Goal: Check status: Check status

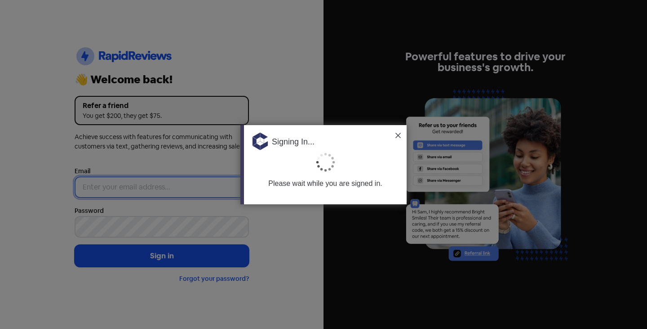
type input "[PERSON_NAME][EMAIL_ADDRESS][DOMAIN_NAME]"
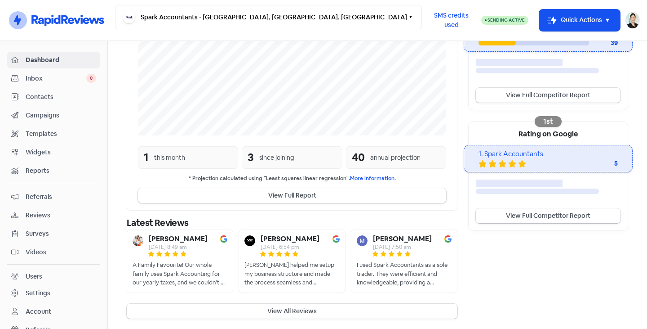
scroll to position [224, 0]
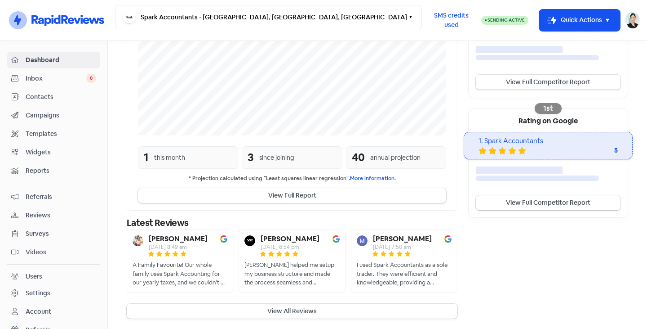
click at [68, 77] on span "Inbox" at bounding box center [56, 78] width 61 height 9
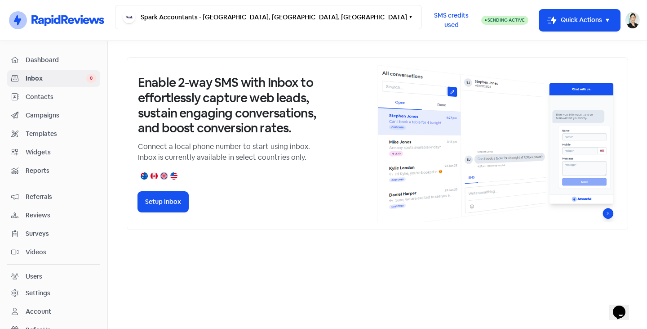
click at [41, 213] on span "Reviews" at bounding box center [61, 214] width 71 height 9
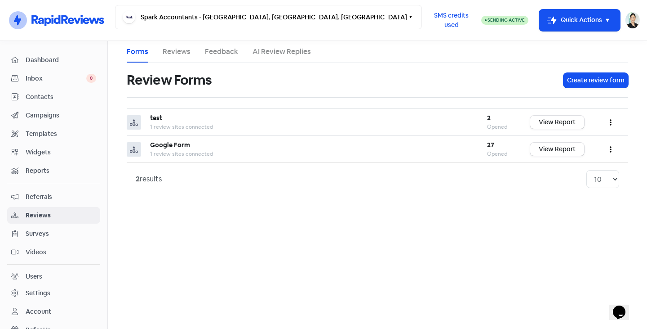
click at [182, 52] on link "Reviews" at bounding box center [177, 51] width 28 height 11
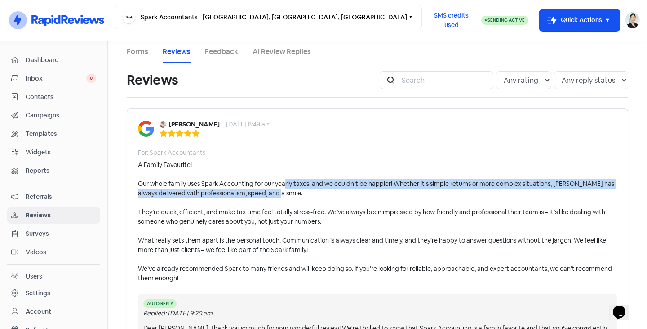
drag, startPoint x: 283, startPoint y: 181, endPoint x: 301, endPoint y: 189, distance: 19.3
click at [301, 189] on div "A Family Favourite! Our whole family uses Spark Accounting for our yearly taxes…" at bounding box center [377, 221] width 479 height 123
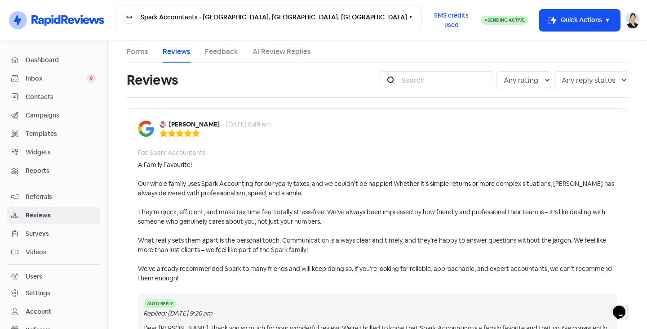
click at [301, 189] on div "A Family Favourite! Our whole family uses Spark Accounting for our yearly taxes…" at bounding box center [377, 221] width 479 height 123
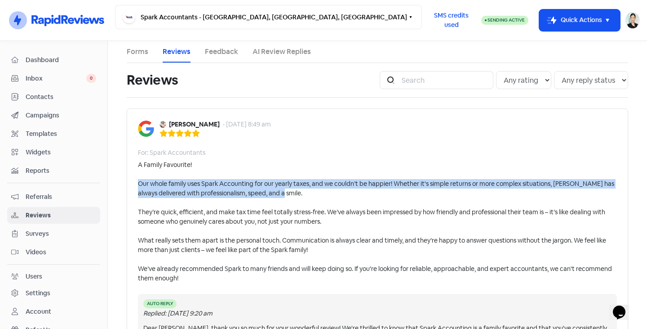
click at [301, 189] on div "A Family Favourite! Our whole family uses Spark Accounting for our yearly taxes…" at bounding box center [377, 221] width 479 height 123
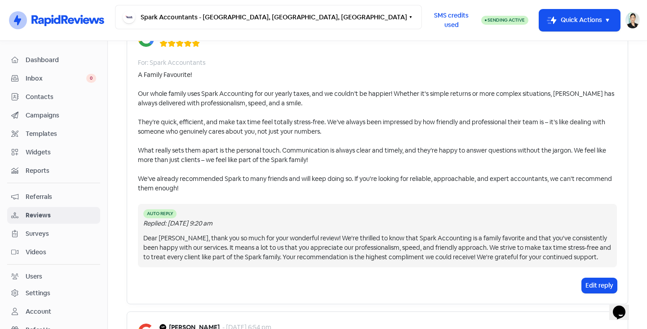
click at [207, 125] on div "A Family Favourite! Our whole family uses Spark Accounting for our yearly taxes…" at bounding box center [377, 131] width 479 height 123
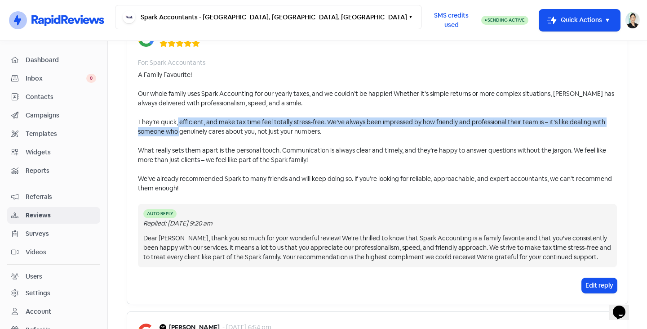
drag, startPoint x: 198, startPoint y: 124, endPoint x: 202, endPoint y: 130, distance: 6.7
click at [202, 130] on div "A Family Favourite! Our whole family uses Spark Accounting for our yearly taxes…" at bounding box center [377, 131] width 479 height 123
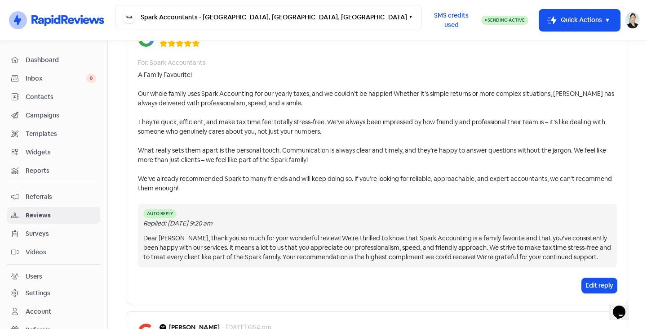
click at [264, 128] on div "A Family Favourite! Our whole family uses Spark Accounting for our yearly taxes…" at bounding box center [377, 131] width 479 height 123
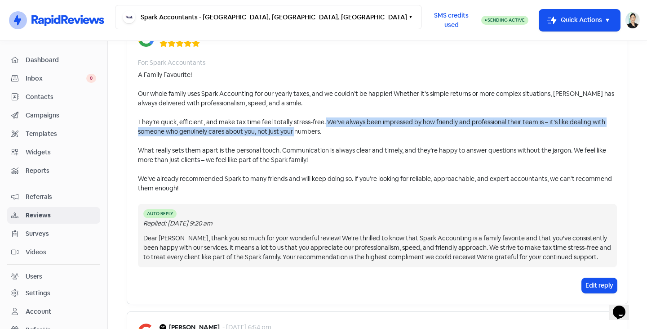
drag, startPoint x: 345, startPoint y: 120, endPoint x: 345, endPoint y: 128, distance: 7.2
click at [345, 128] on div "A Family Favourite! Our whole family uses Spark Accounting for our yearly taxes…" at bounding box center [377, 131] width 479 height 123
drag, startPoint x: 323, startPoint y: 119, endPoint x: 328, endPoint y: 131, distance: 13.4
click at [328, 131] on div "A Family Favourite! Our whole family uses Spark Accounting for our yearly taxes…" at bounding box center [377, 131] width 479 height 123
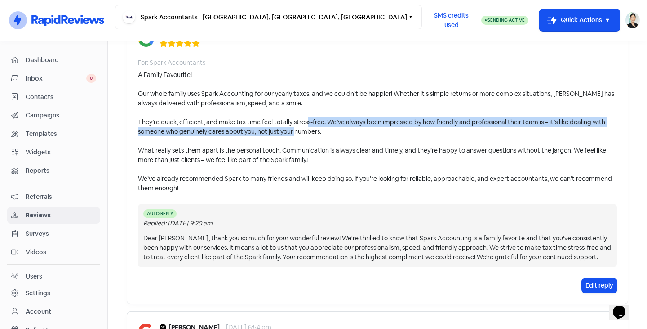
click at [328, 131] on div "A Family Favourite! Our whole family uses Spark Accounting for our yearly taxes…" at bounding box center [377, 131] width 479 height 123
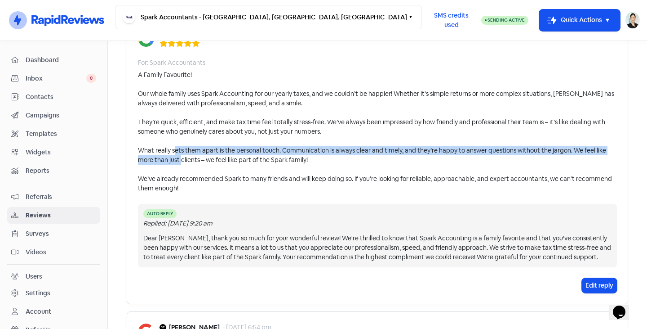
drag, startPoint x: 198, startPoint y: 151, endPoint x: 198, endPoint y: 158, distance: 7.6
click at [198, 158] on div "A Family Favourite! Our whole family uses Spark Accounting for our yearly taxes…" at bounding box center [377, 131] width 479 height 123
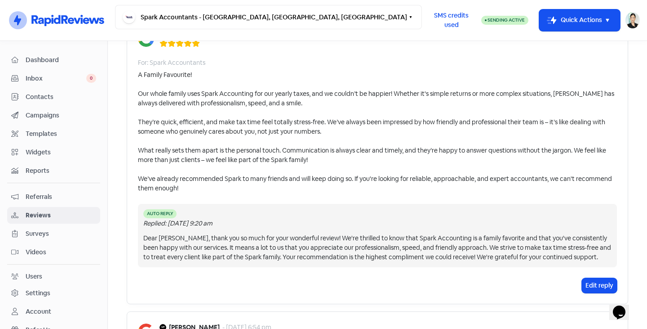
click at [313, 158] on div "A Family Favourite! Our whole family uses Spark Accounting for our yearly taxes…" at bounding box center [377, 131] width 479 height 123
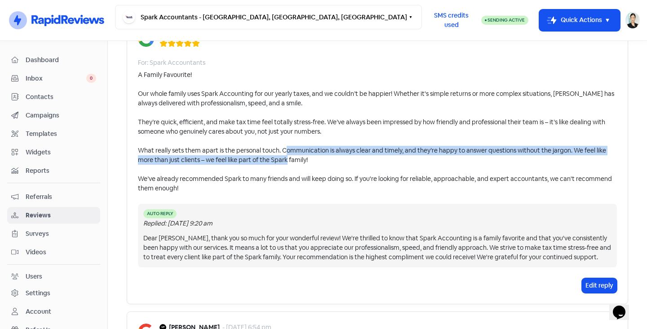
drag, startPoint x: 315, startPoint y: 151, endPoint x: 317, endPoint y: 160, distance: 8.5
click at [317, 160] on div "A Family Favourite! Our whole family uses Spark Accounting for our yearly taxes…" at bounding box center [377, 131] width 479 height 123
drag, startPoint x: 306, startPoint y: 151, endPoint x: 376, endPoint y: 158, distance: 69.6
click at [376, 158] on div "A Family Favourite! Our whole family uses Spark Accounting for our yearly taxes…" at bounding box center [377, 131] width 479 height 123
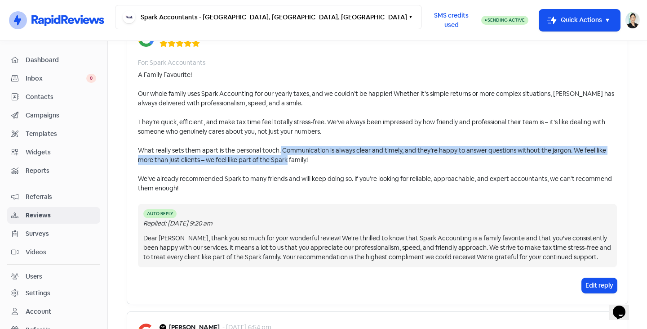
click at [373, 158] on div "A Family Favourite! Our whole family uses Spark Accounting for our yearly taxes…" at bounding box center [377, 131] width 479 height 123
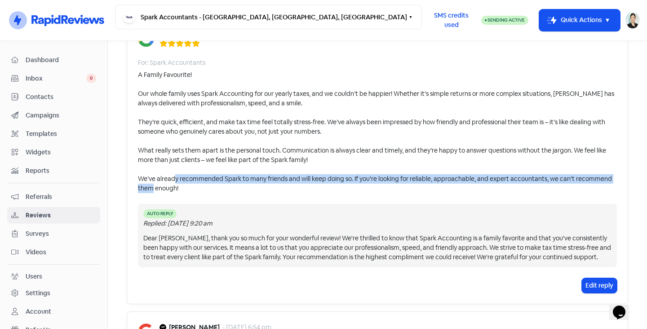
drag, startPoint x: 211, startPoint y: 184, endPoint x: 231, endPoint y: 182, distance: 19.5
click at [221, 187] on div "A Family Favourite! Our whole family uses Spark Accounting for our yearly taxes…" at bounding box center [377, 131] width 479 height 123
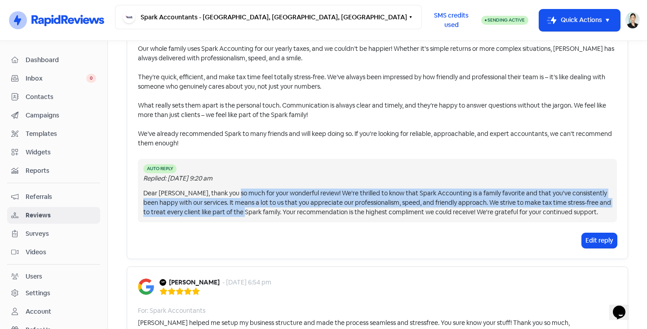
drag, startPoint x: 231, startPoint y: 189, endPoint x: 243, endPoint y: 211, distance: 25.5
click at [243, 211] on div "Dear Angie, thank you so much for your wonderful review! We're thrilled to know…" at bounding box center [377, 202] width 468 height 28
drag, startPoint x: 179, startPoint y: 193, endPoint x: 287, endPoint y: 211, distance: 109.3
click at [287, 211] on div "Dear Angie, thank you so much for your wonderful review! We're thrilled to know…" at bounding box center [377, 202] width 468 height 28
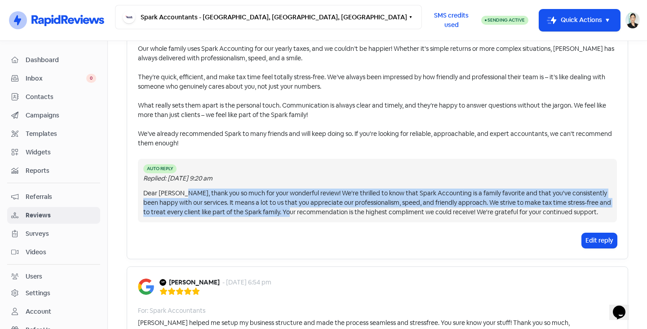
click at [287, 211] on div "Dear Angie, thank you so much for your wonderful review! We're thrilled to know…" at bounding box center [377, 202] width 468 height 28
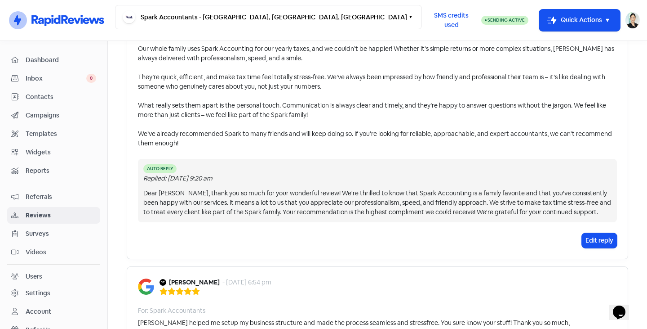
scroll to position [0, 0]
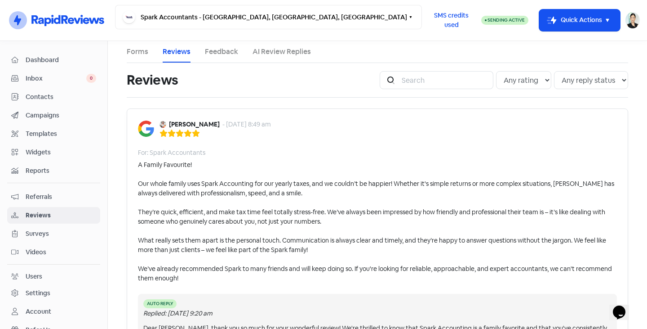
click at [284, 53] on link "AI Review Replies" at bounding box center [282, 51] width 58 height 11
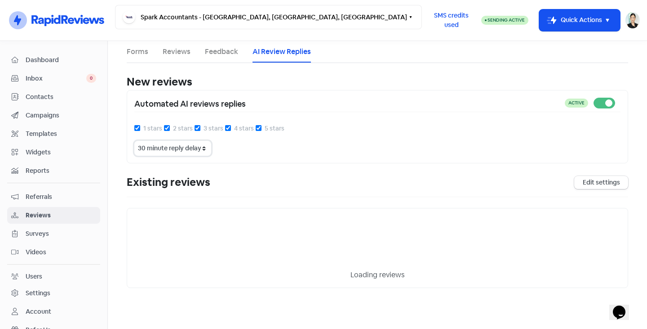
click at [160, 147] on select "15 minute reply delay 30 minute reply delay 1 hour reply delay 2 hour reply del…" at bounding box center [172, 148] width 77 height 15
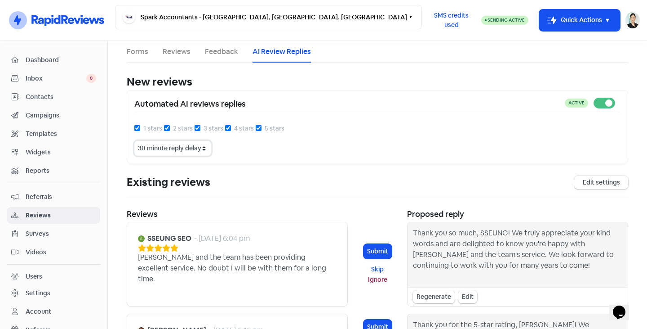
select select "1440"
click at [134, 141] on select "15 minute reply delay 30 minute reply delay 1 hour reply delay 2 hour reply del…" at bounding box center [172, 148] width 77 height 15
click at [48, 62] on span "Dashboard" at bounding box center [61, 59] width 71 height 9
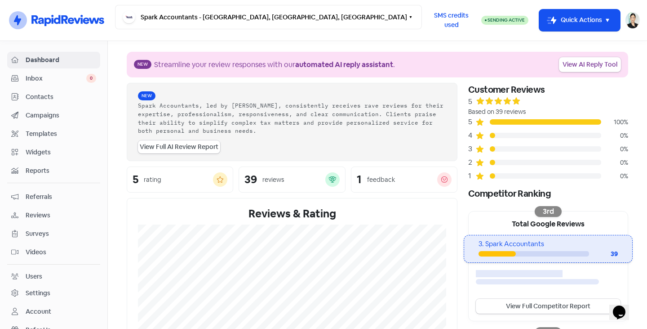
scroll to position [224, 0]
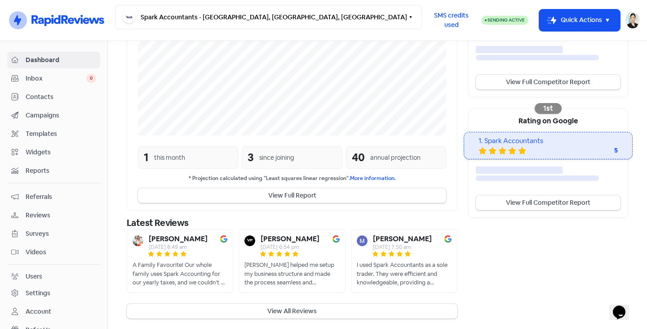
click at [67, 102] on link "Contacts" at bounding box center [53, 97] width 93 height 17
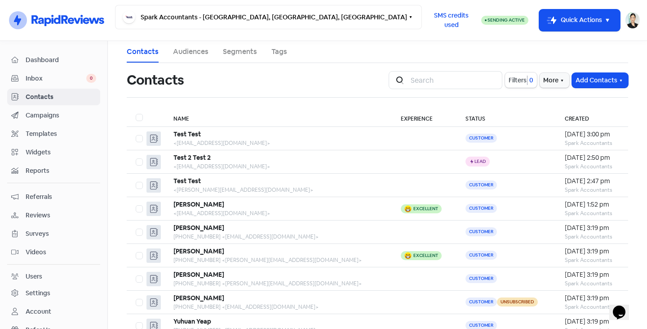
click at [62, 80] on span "Inbox" at bounding box center [56, 78] width 61 height 9
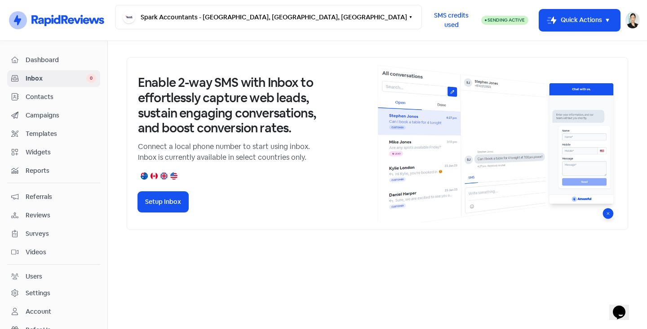
click at [49, 115] on span "Campaigns" at bounding box center [61, 115] width 71 height 9
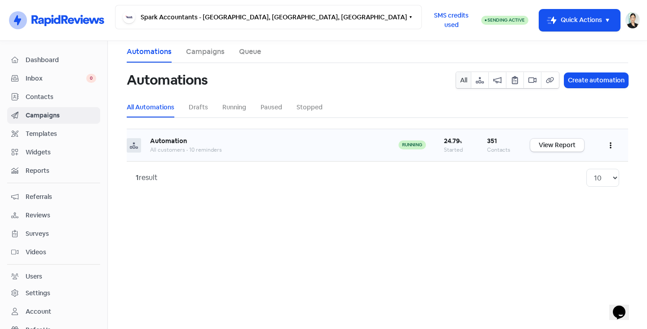
click at [167, 139] on b "Automation" at bounding box center [168, 141] width 37 height 8
click at [395, 142] on td "running" at bounding box center [412, 145] width 45 height 32
click at [567, 147] on link "View Report" at bounding box center [557, 144] width 54 height 13
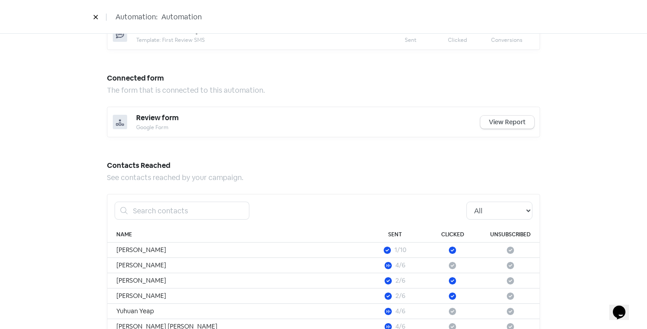
scroll to position [746, 0]
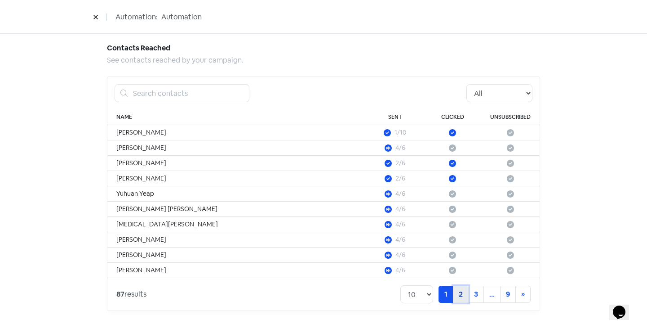
click at [457, 289] on link "2" at bounding box center [461, 293] width 16 height 17
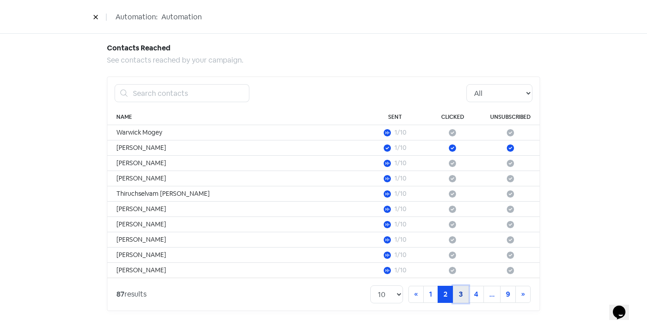
click at [453, 295] on link "3" at bounding box center [461, 293] width 16 height 17
click at [463, 295] on link "4" at bounding box center [461, 293] width 16 height 17
click at [455, 293] on link "5" at bounding box center [461, 293] width 16 height 17
click at [465, 293] on link "6" at bounding box center [462, 293] width 16 height 17
click at [470, 293] on link "7" at bounding box center [478, 293] width 16 height 17
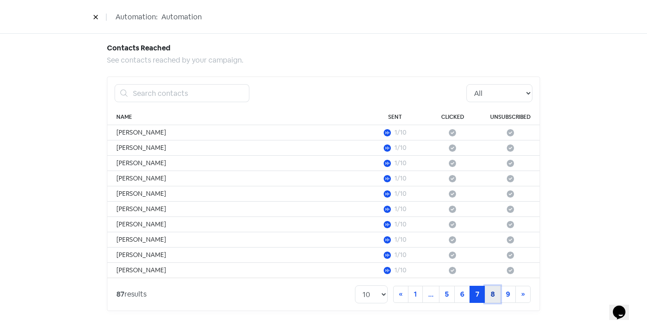
click at [485, 290] on link "8" at bounding box center [493, 293] width 16 height 17
click at [502, 293] on link "9" at bounding box center [508, 293] width 16 height 17
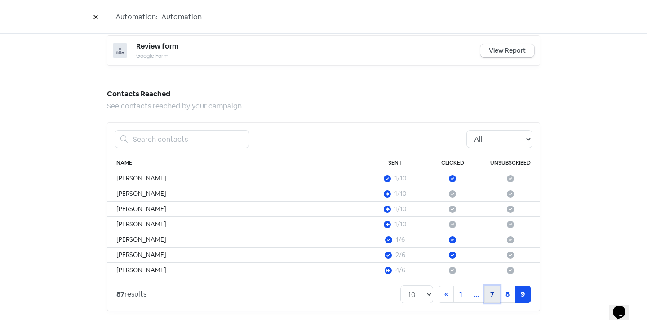
click at [484, 297] on link "7" at bounding box center [492, 293] width 16 height 17
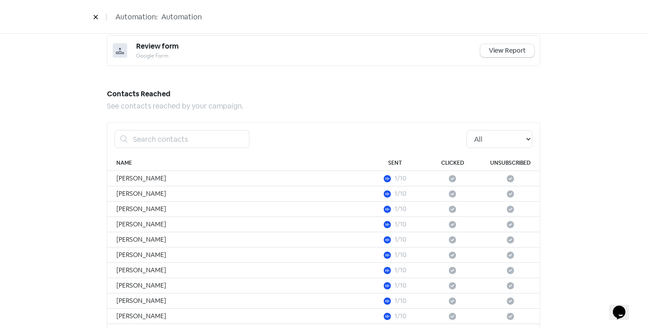
scroll to position [746, 0]
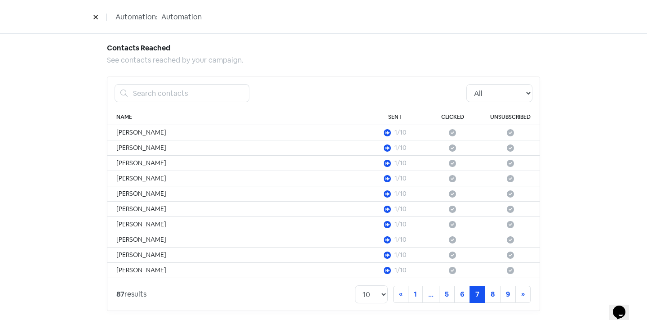
click at [520, 120] on th "Unsubscribed" at bounding box center [510, 117] width 58 height 16
click at [510, 96] on select "All Pending Started Clicked Unsubscribed" at bounding box center [499, 93] width 66 height 18
click at [466, 84] on select "All Pending Started Clicked Unsubscribed" at bounding box center [499, 93] width 66 height 18
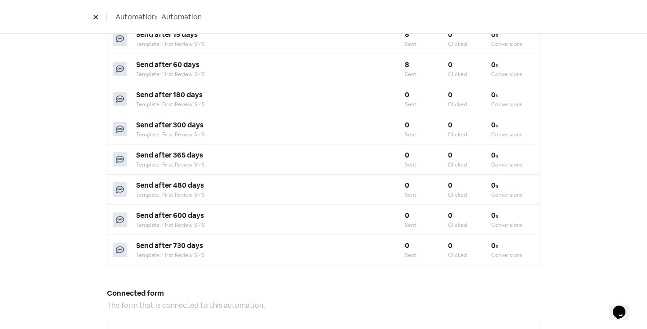
scroll to position [594, 0]
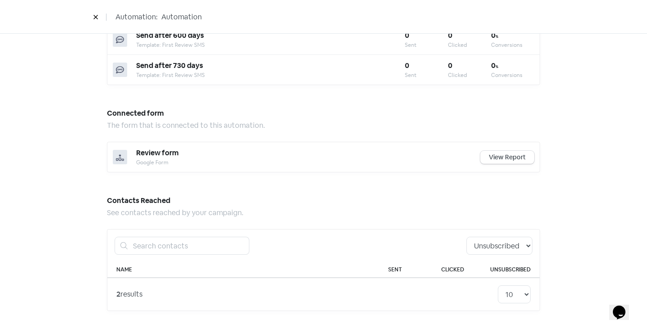
click at [515, 284] on div "2 results 10 20 30 50 100" at bounding box center [323, 293] width 432 height 33
click at [513, 290] on select "10 20 30 50 100" at bounding box center [514, 294] width 33 height 18
click at [498, 285] on select "10 20 30 50 100" at bounding box center [514, 294] width 33 height 18
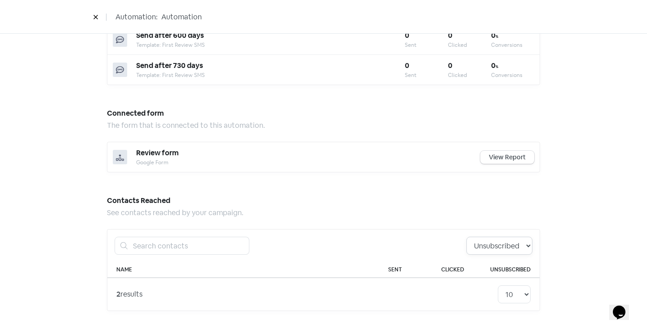
click at [510, 244] on select "All Pending Started Clicked Unsubscribed" at bounding box center [499, 245] width 66 height 18
select select "clicked"
click at [466, 236] on select "All Pending Started Clicked Unsubscribed" at bounding box center [499, 245] width 66 height 18
drag, startPoint x: 509, startPoint y: 296, endPoint x: 515, endPoint y: 286, distance: 11.3
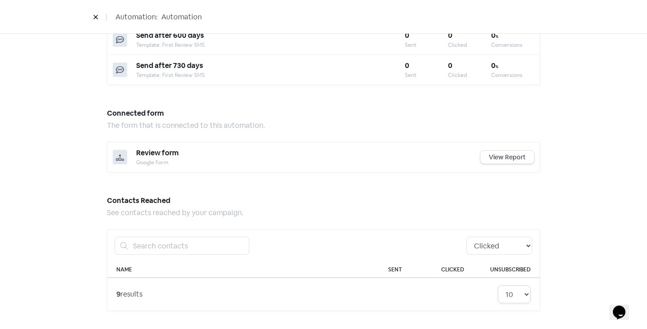
click at [509, 296] on select "10 20 30 50 100" at bounding box center [514, 294] width 33 height 18
select select "30"
click at [498, 285] on select "10 20 30 50 100" at bounding box center [514, 294] width 33 height 18
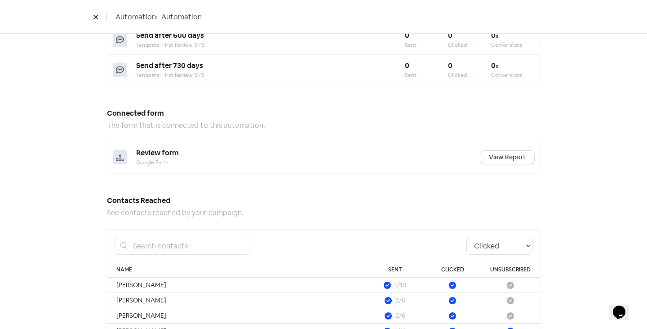
click at [511, 287] on div at bounding box center [510, 284] width 40 height 9
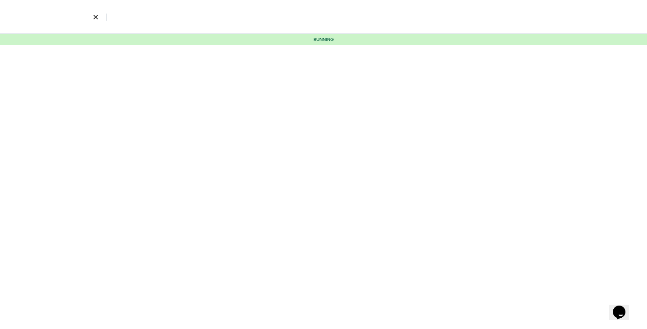
select select "30"
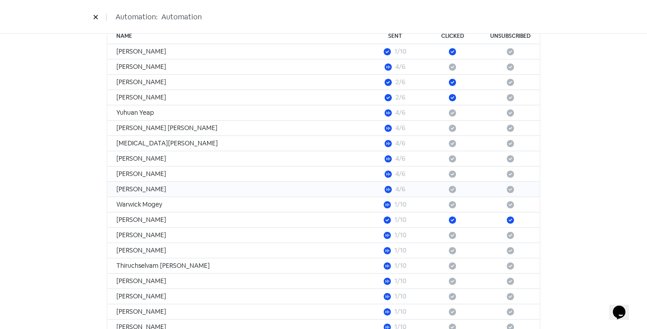
scroll to position [648, 0]
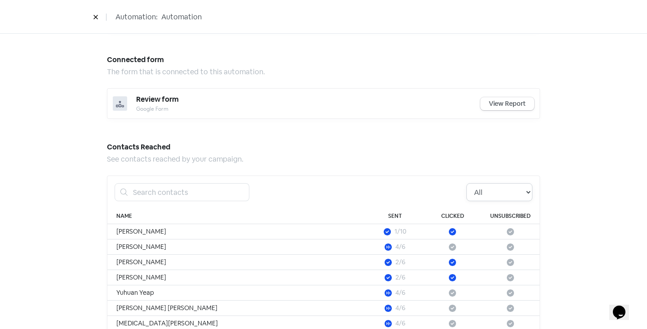
click at [511, 194] on select "All Pending Started Clicked Unsubscribed" at bounding box center [499, 192] width 66 height 18
select select "clicked"
click at [466, 183] on select "All Pending Started Clicked Unsubscribed" at bounding box center [499, 192] width 66 height 18
click at [591, 192] on div "Automation performance An overview of how your automation is performing. 24.8 %…" at bounding box center [323, 65] width 647 height 1336
